Goal: Task Accomplishment & Management: Complete application form

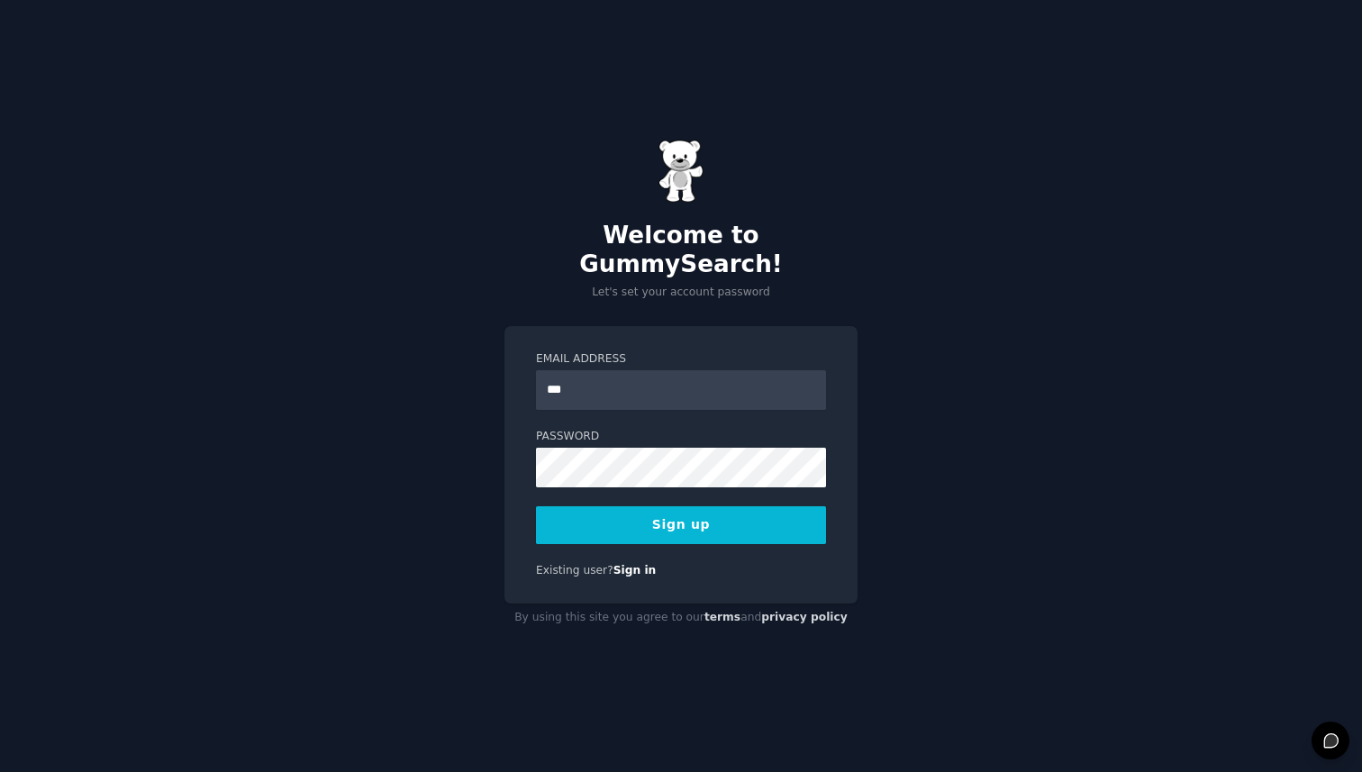
type input "**********"
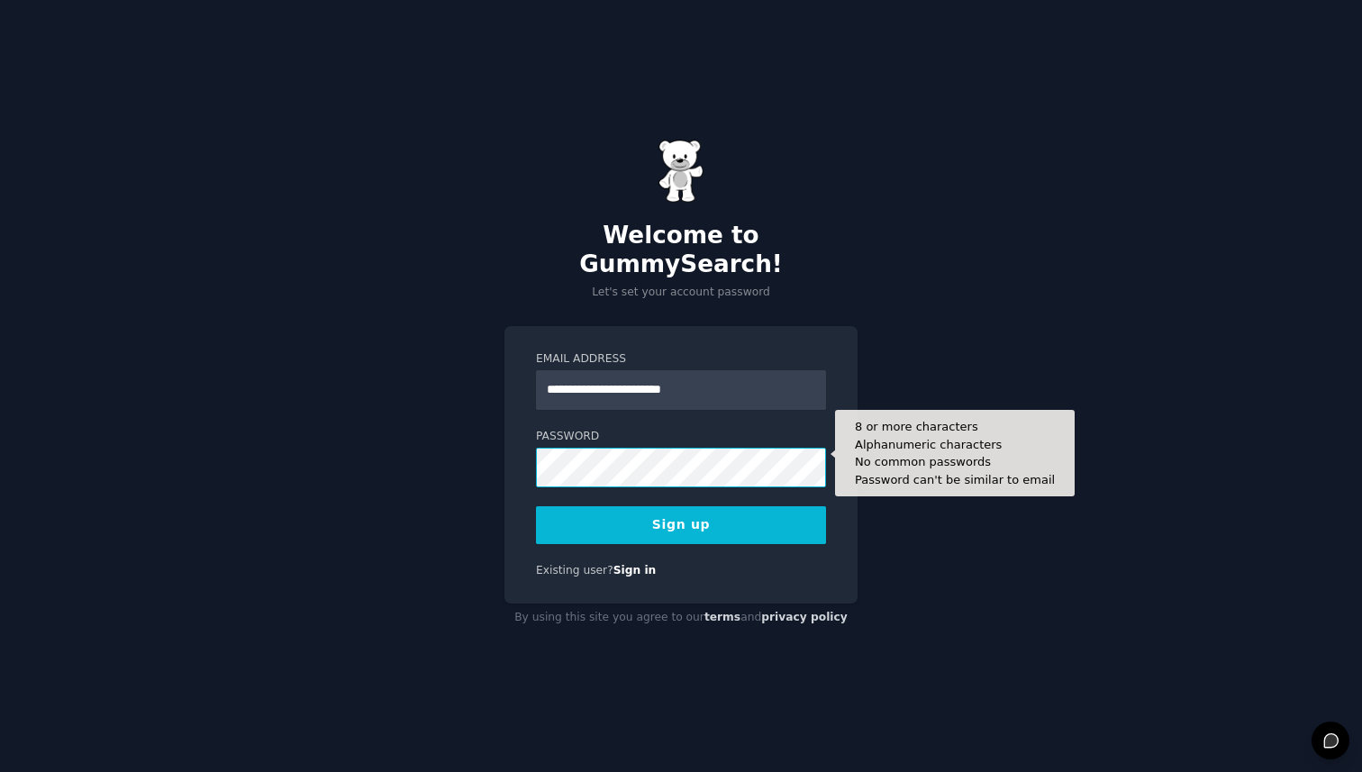
click at [536, 506] on button "Sign up" at bounding box center [681, 525] width 290 height 38
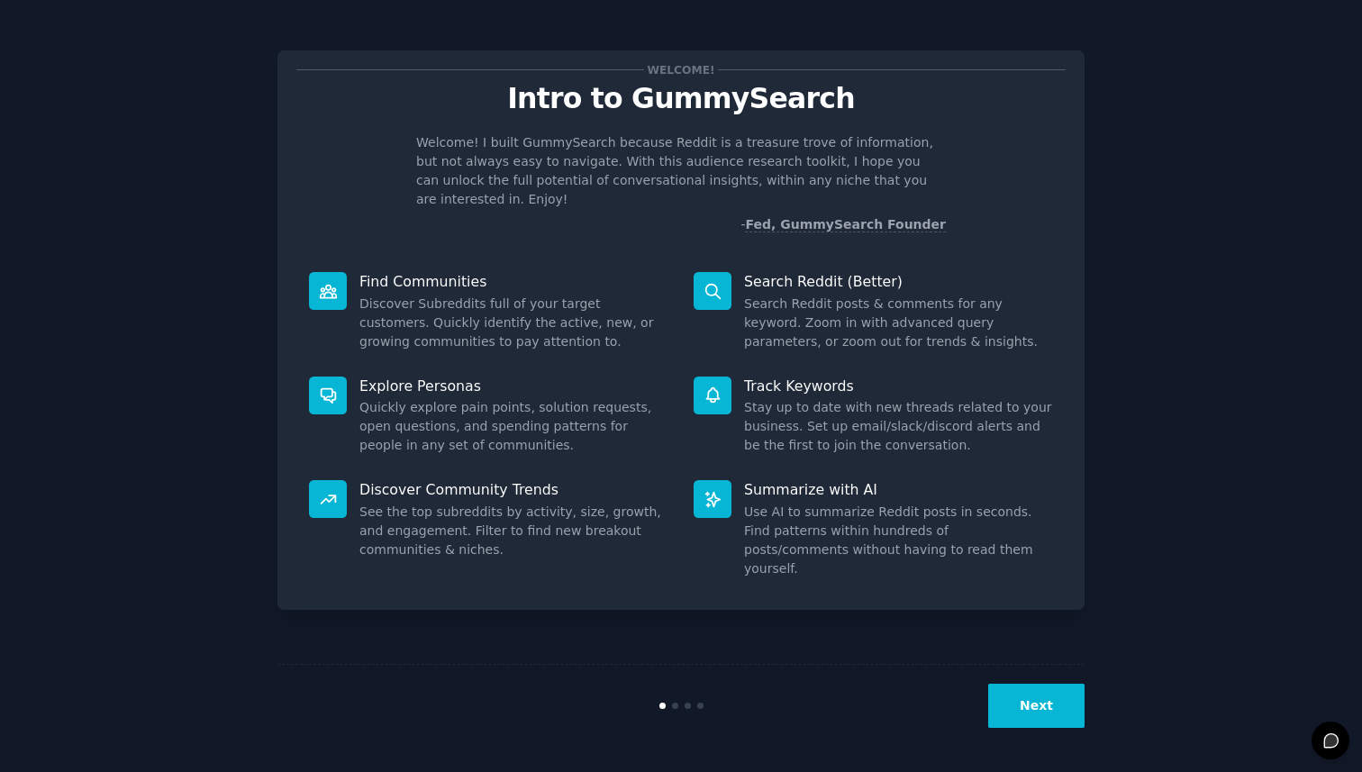
click at [1032, 707] on button "Next" at bounding box center [1036, 706] width 96 height 44
